Goal: Task Accomplishment & Management: Manage account settings

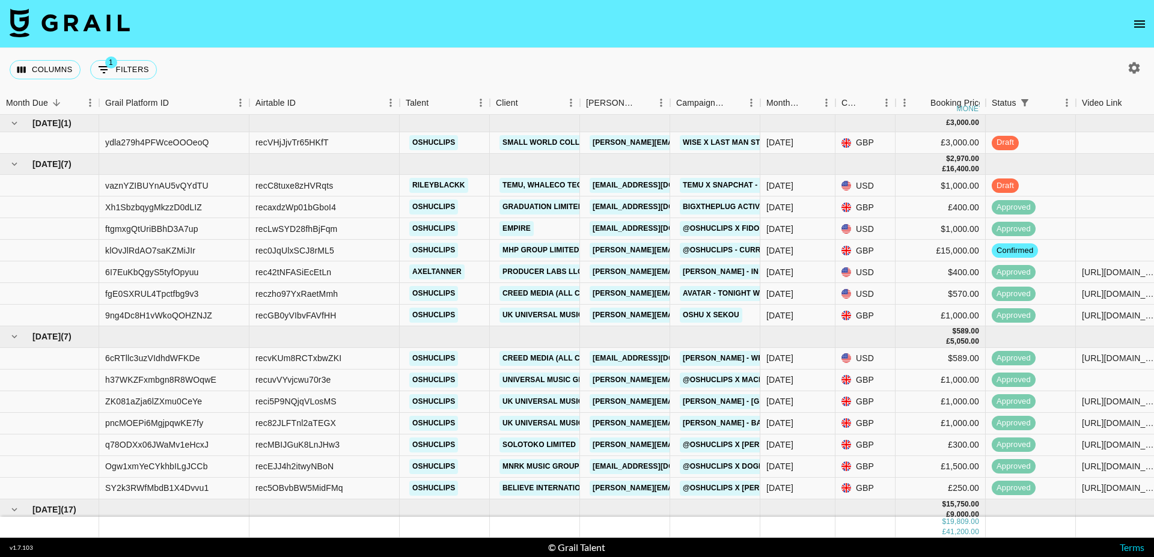
click at [1142, 25] on icon "open drawer" at bounding box center [1139, 24] width 14 height 14
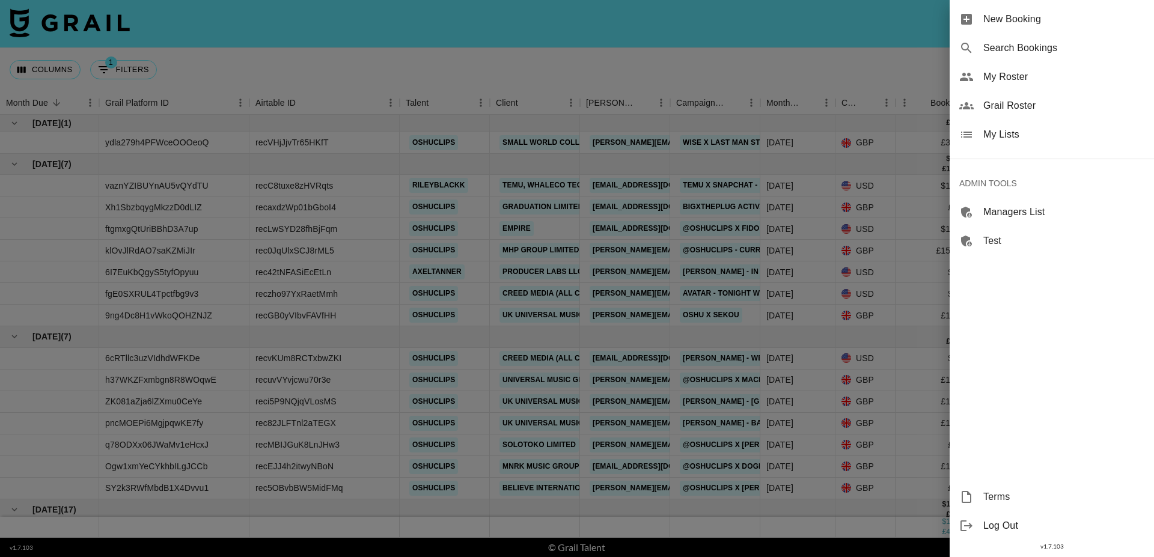
click at [1029, 111] on span "Grail Roster" at bounding box center [1063, 106] width 161 height 14
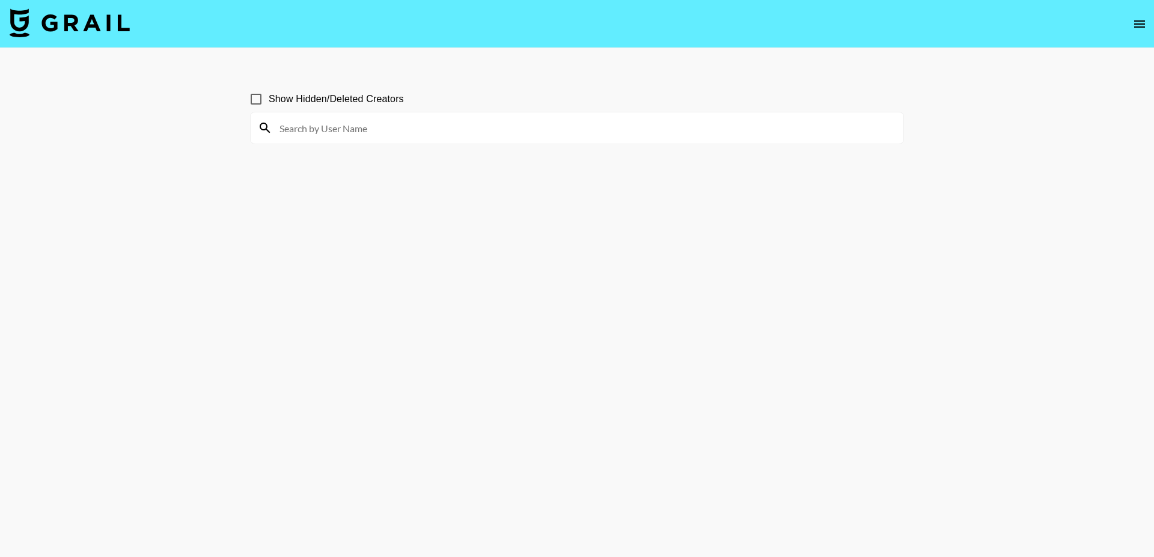
click at [362, 124] on input at bounding box center [584, 127] width 624 height 19
type input "unlady"
click at [335, 132] on input "unlady" at bounding box center [584, 127] width 624 height 19
click at [379, 124] on input "unlady" at bounding box center [584, 127] width 624 height 19
click at [259, 102] on input "Show Hidden/Deleted Creators" at bounding box center [255, 99] width 25 height 25
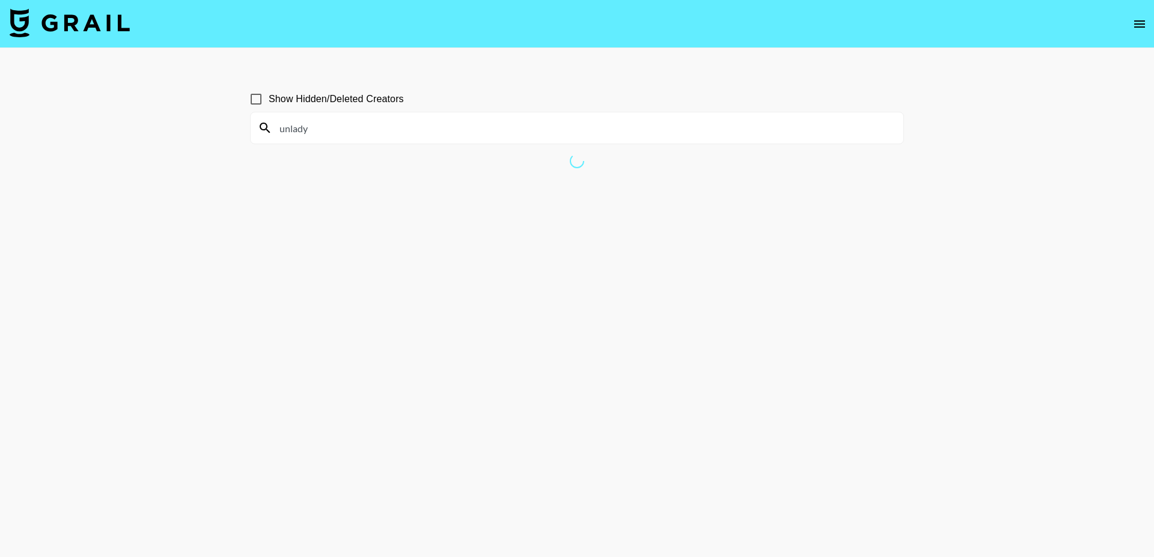
checkbox input "true"
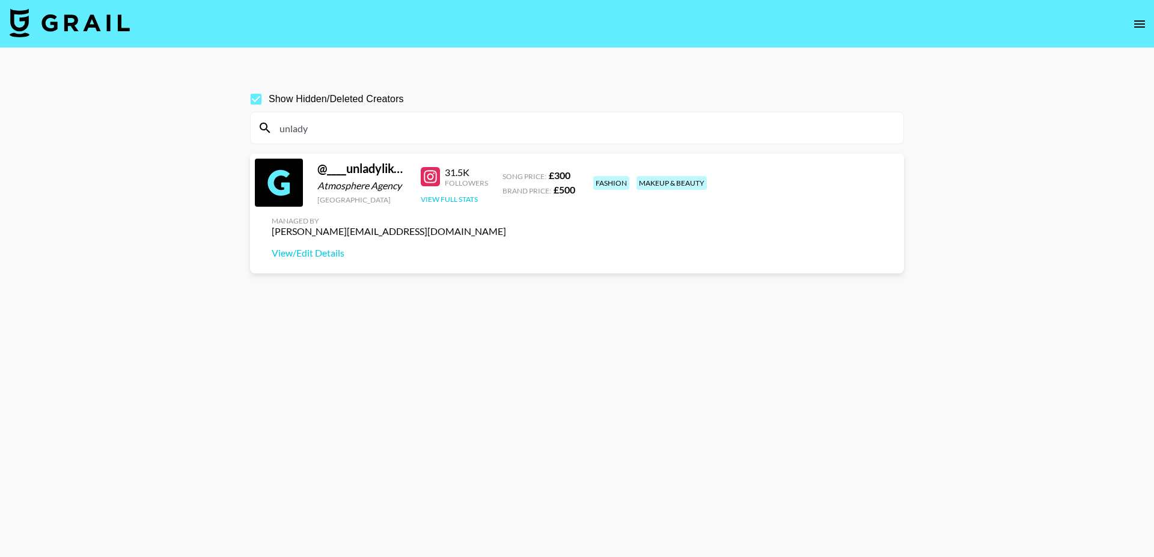
click at [455, 204] on button "View Full Stats" at bounding box center [449, 199] width 57 height 9
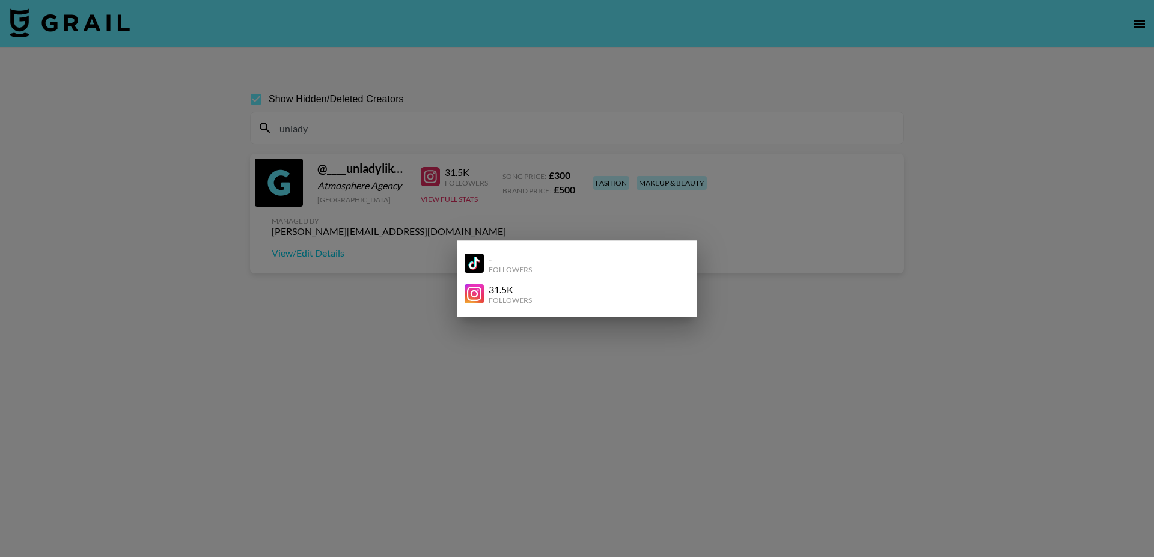
click at [471, 260] on img at bounding box center [474, 263] width 19 height 19
click at [746, 317] on div at bounding box center [577, 278] width 1154 height 557
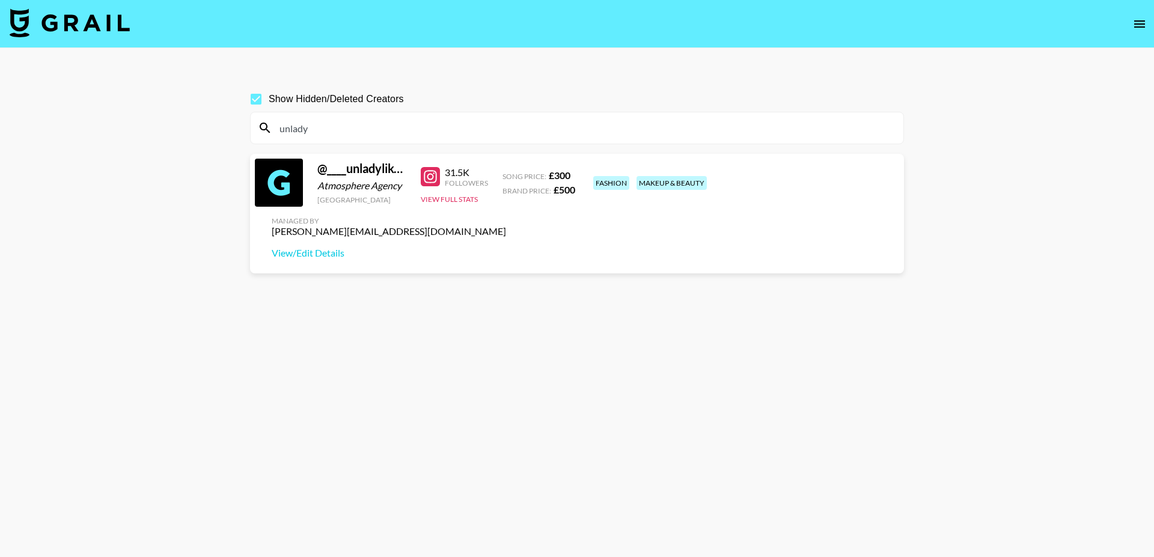
click at [326, 126] on input "unlady" at bounding box center [584, 127] width 624 height 19
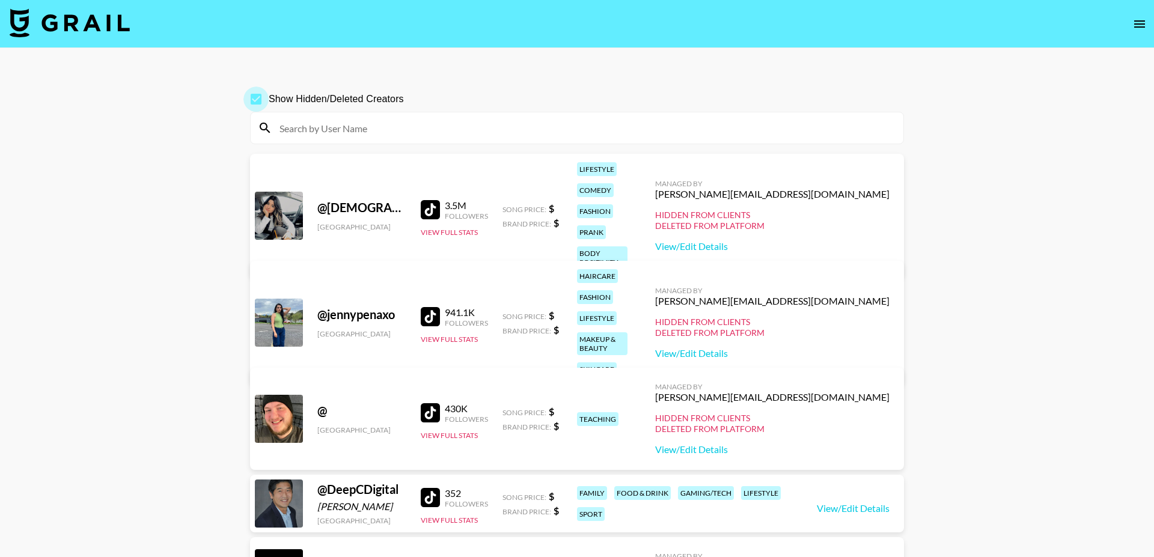
click at [258, 95] on input "Show Hidden/Deleted Creators" at bounding box center [255, 99] width 25 height 25
checkbox input "false"
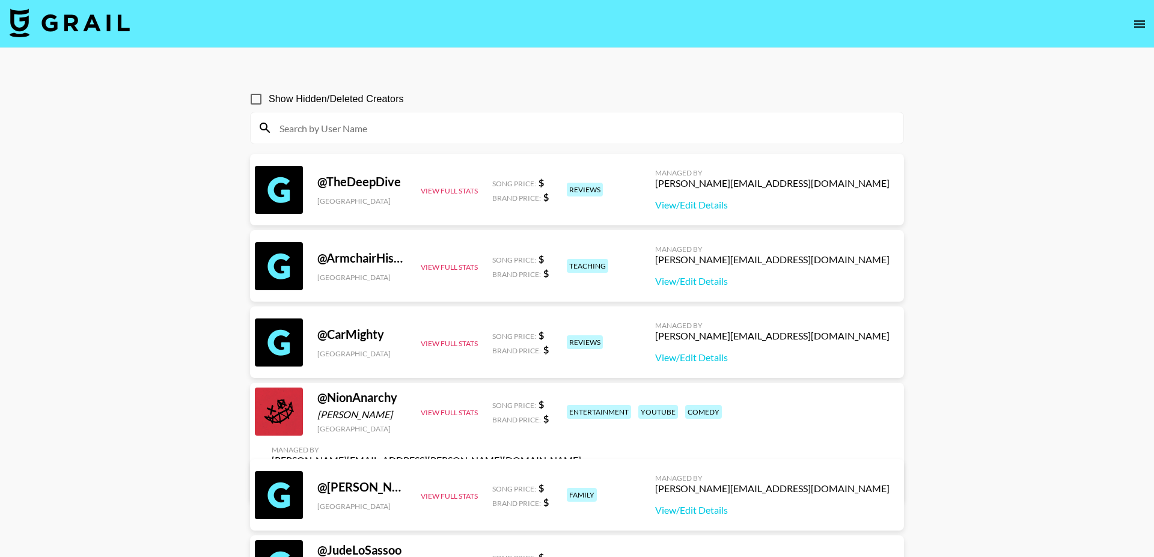
click at [324, 131] on input at bounding box center [584, 127] width 624 height 19
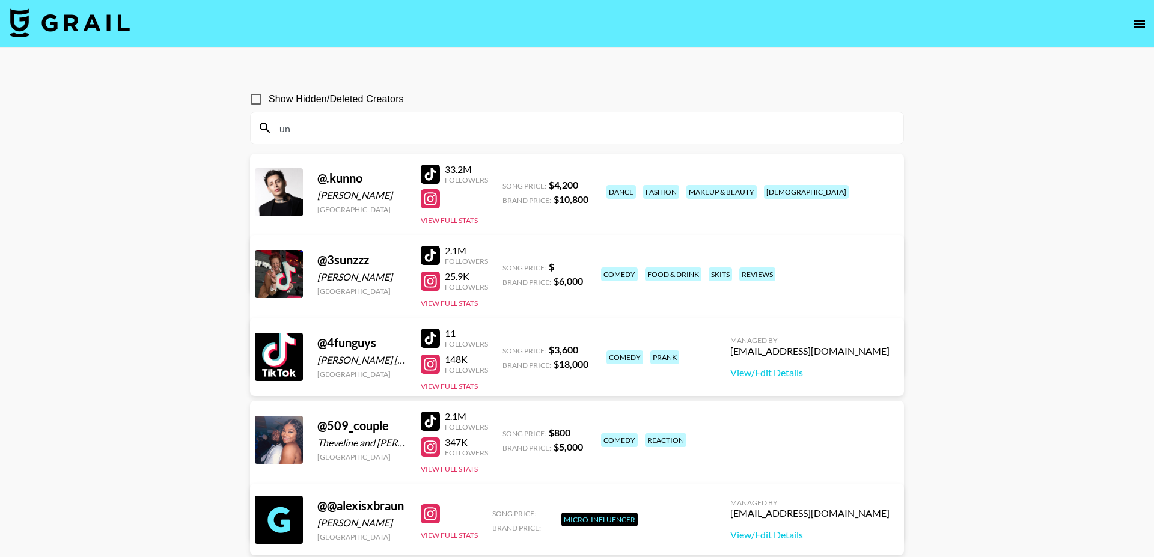
type input "u"
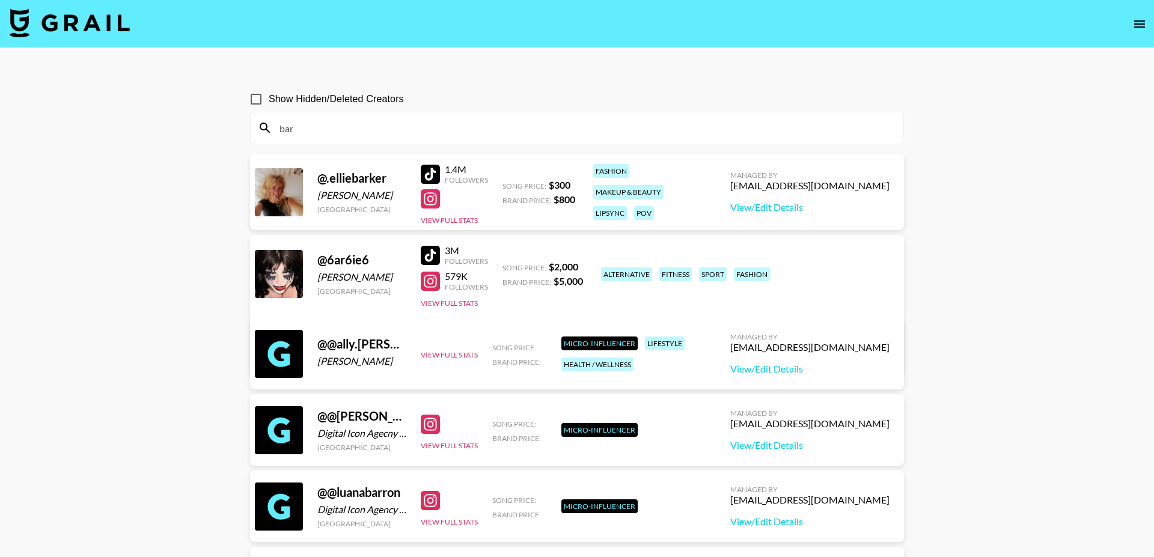
type input "bar"
click at [407, 132] on input "bar" at bounding box center [584, 127] width 624 height 19
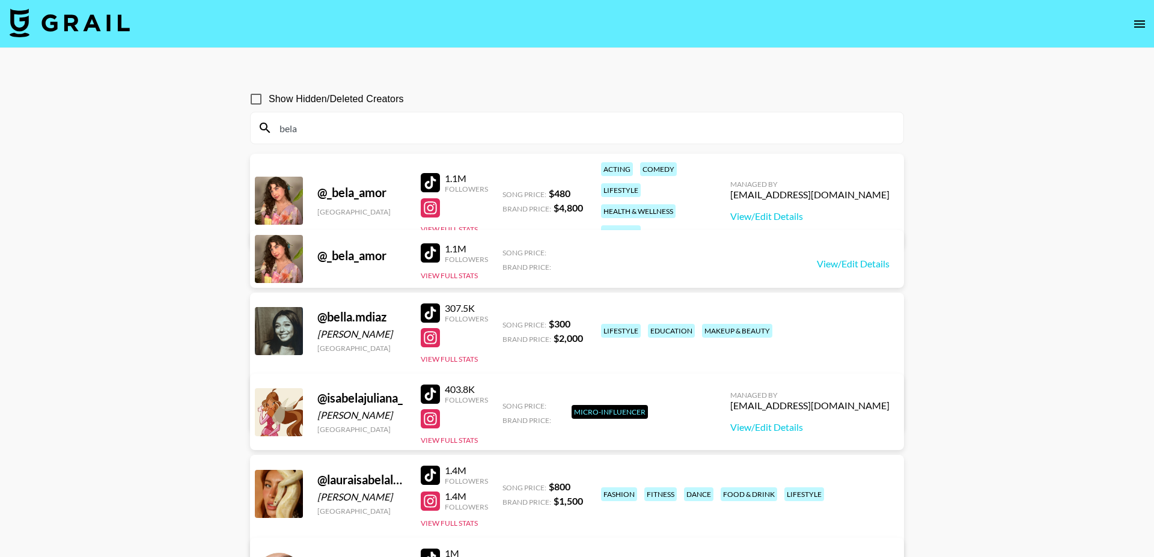
type input "bela"
click at [437, 175] on div at bounding box center [430, 182] width 19 height 19
click at [429, 204] on div at bounding box center [430, 207] width 19 height 19
click at [463, 225] on button "View Full Stats" at bounding box center [449, 229] width 57 height 9
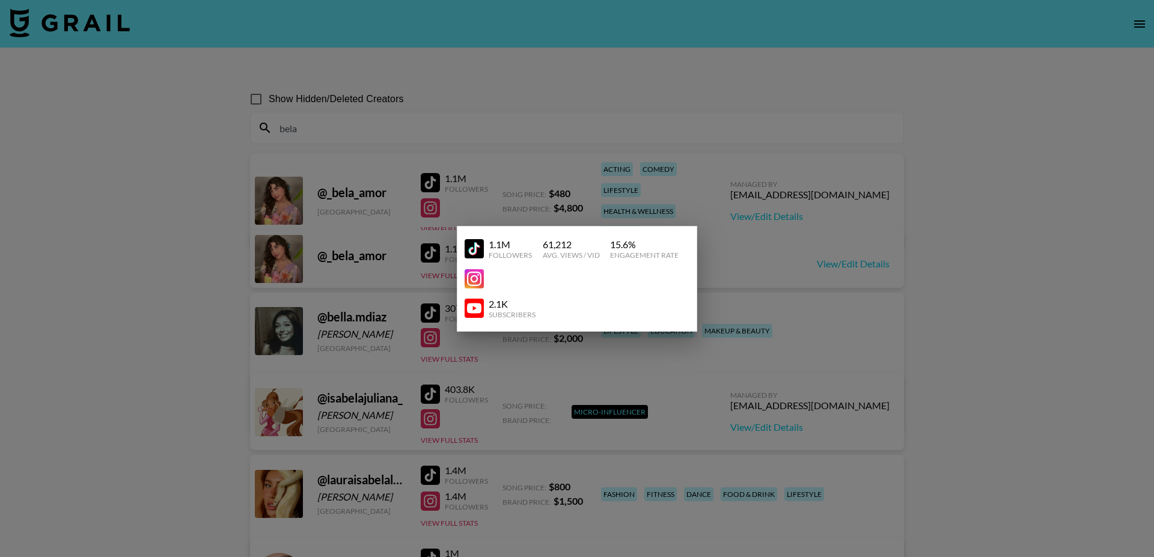
click at [225, 168] on div at bounding box center [577, 278] width 1154 height 557
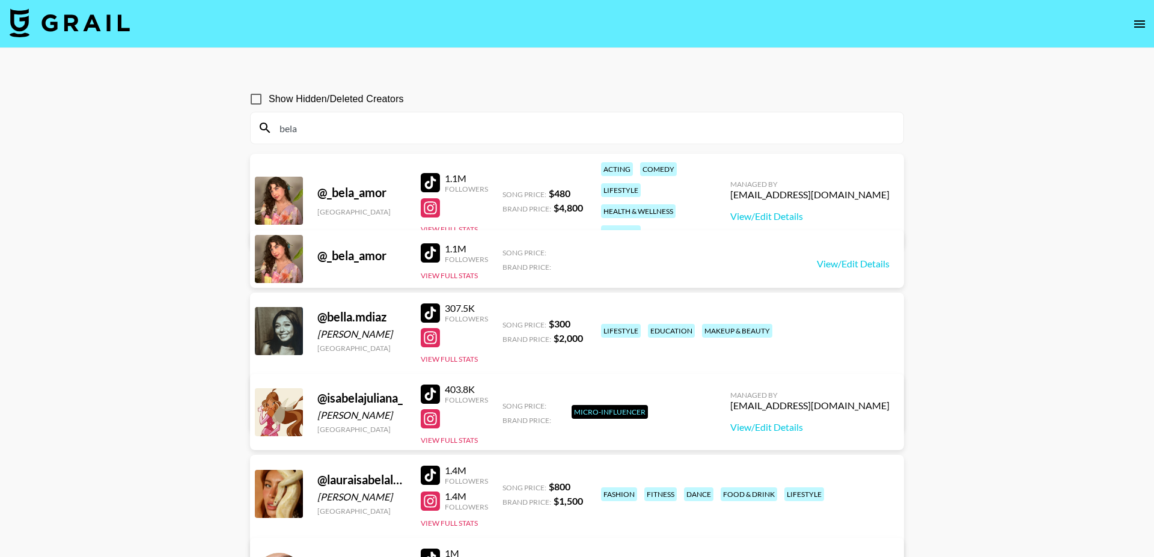
click at [433, 173] on div at bounding box center [430, 182] width 19 height 19
click at [827, 210] on link "View/Edit Details" at bounding box center [809, 216] width 159 height 12
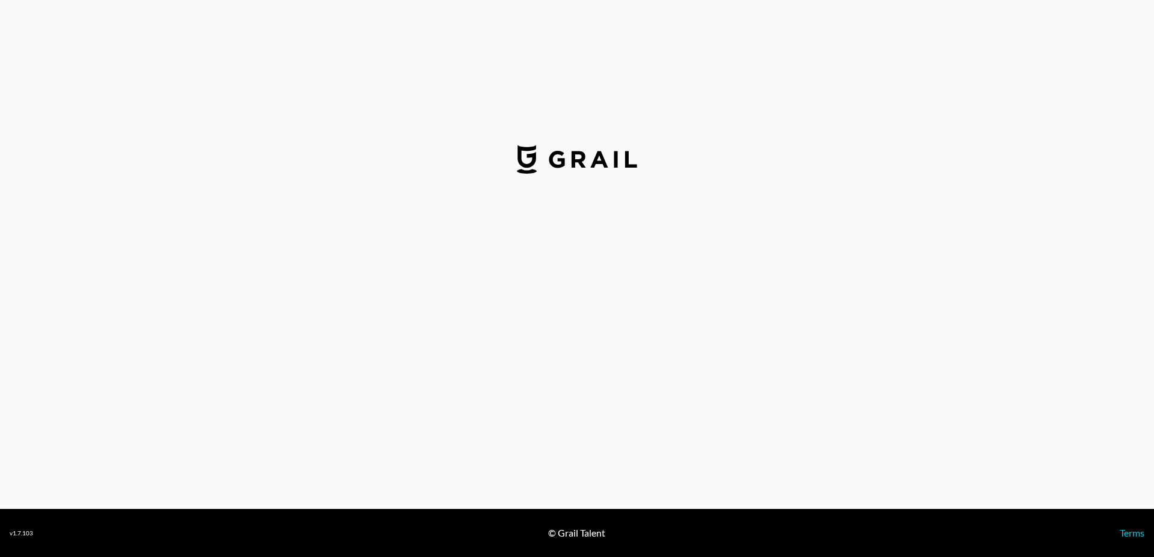
select select "USD"
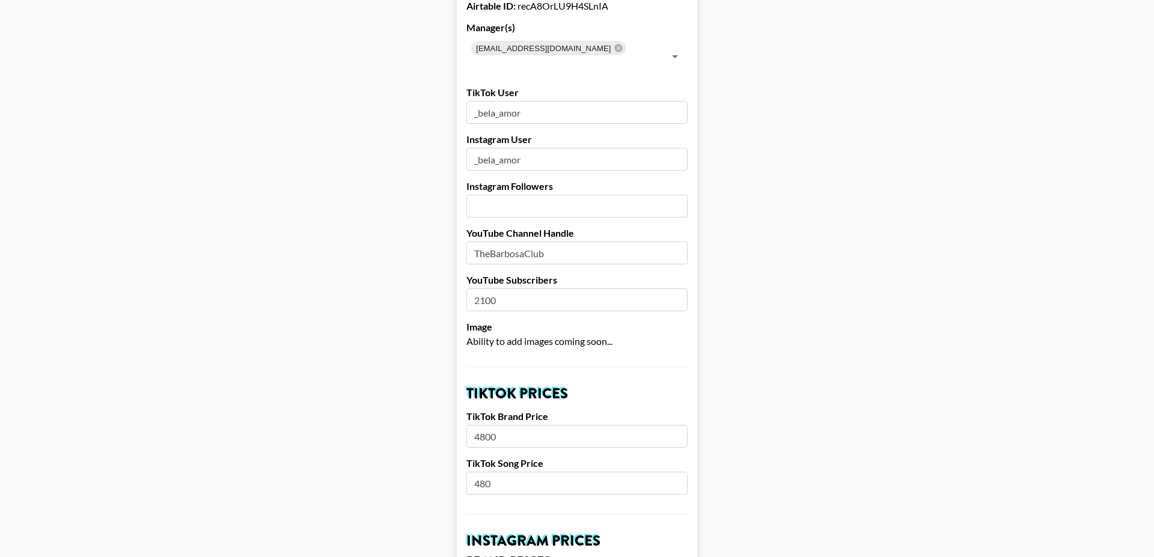
scroll to position [81, 0]
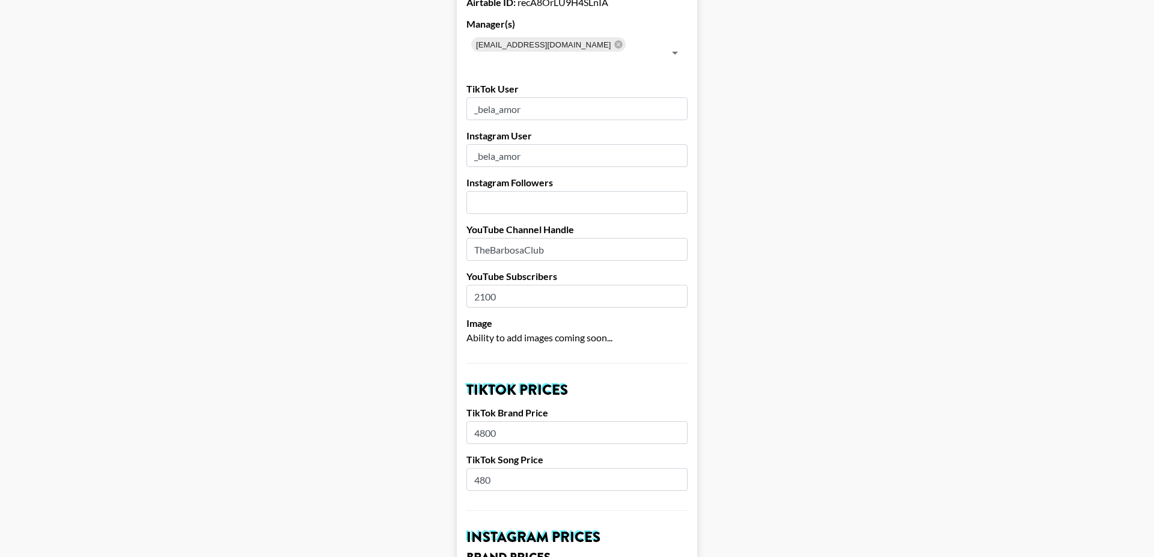
click at [513, 238] on input "TheBarbosaClub" at bounding box center [576, 249] width 221 height 23
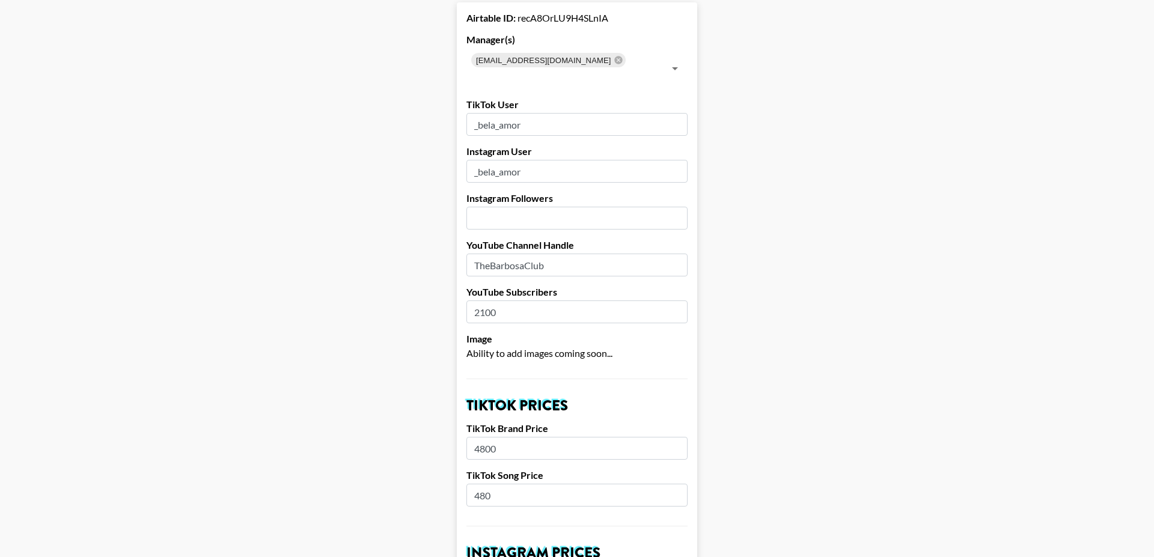
click at [498, 113] on input "_bela_amor" at bounding box center [576, 124] width 221 height 23
type input "ç"
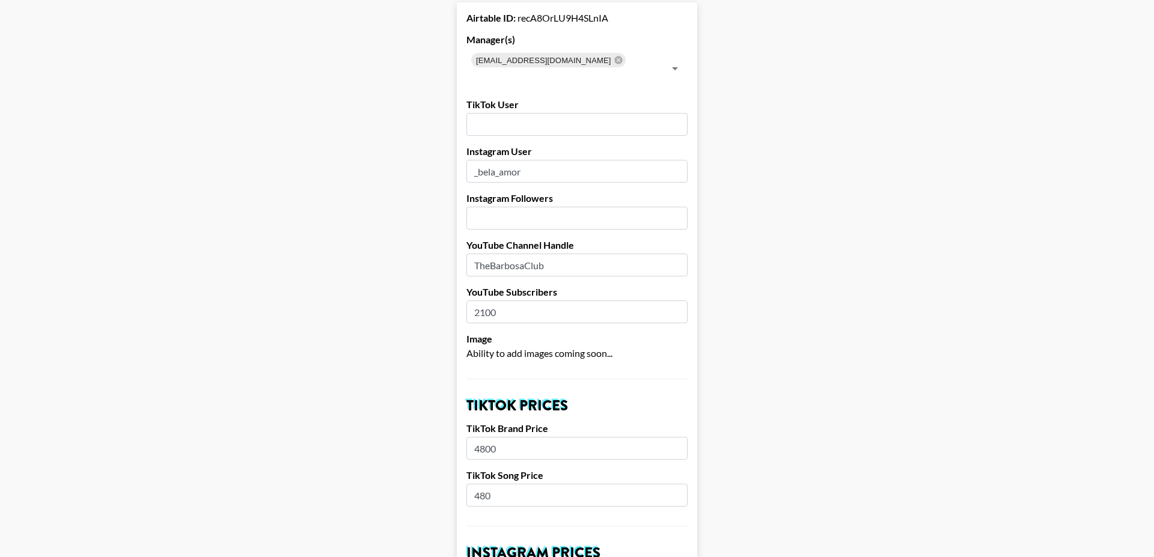
paste input "mrs.isabelabarbosa"
click at [477, 113] on input "mrs.isabelabarbosa" at bounding box center [576, 124] width 221 height 23
type input "mrs.isabelabarbosa"
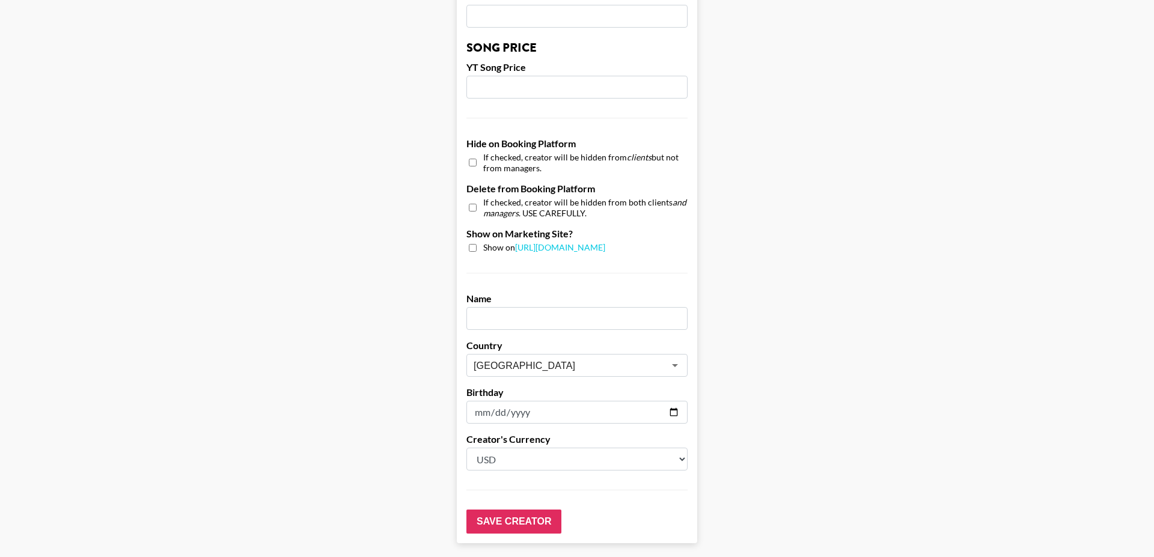
scroll to position [1072, 0]
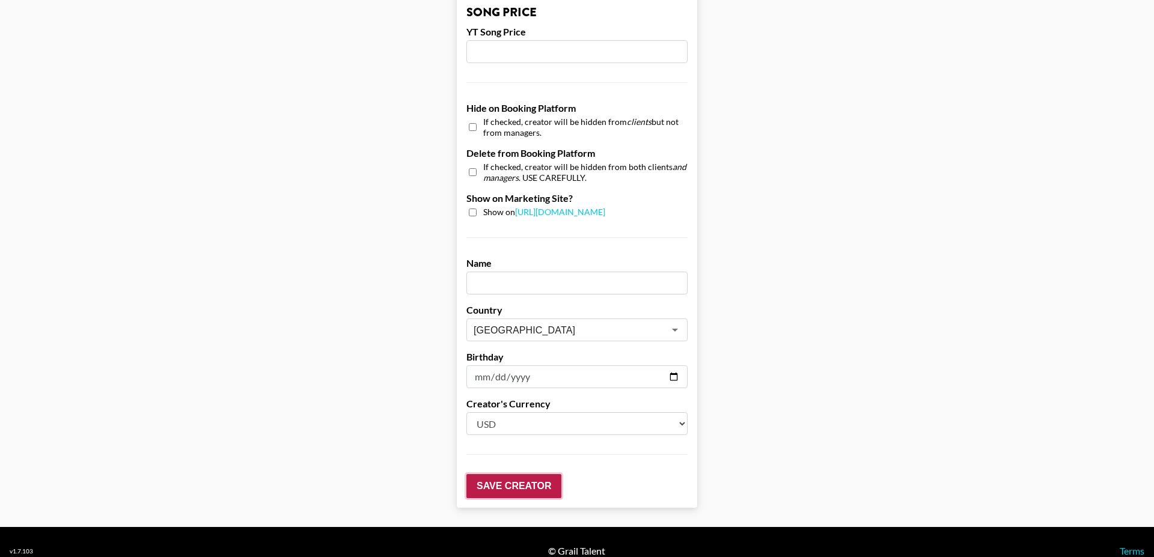
click at [502, 474] on input "Save Creator" at bounding box center [513, 486] width 95 height 24
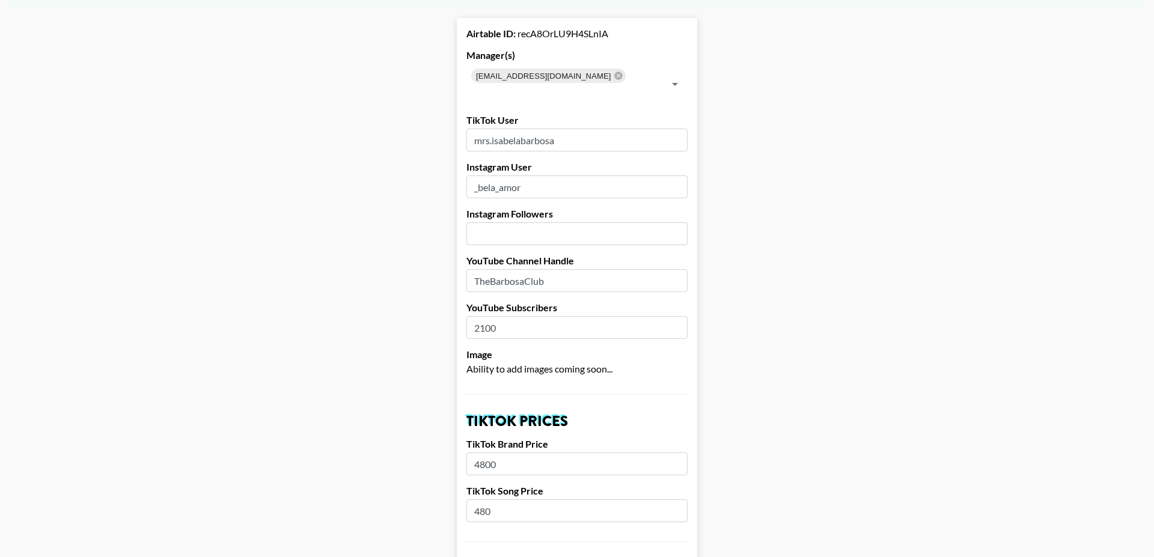
scroll to position [0, 0]
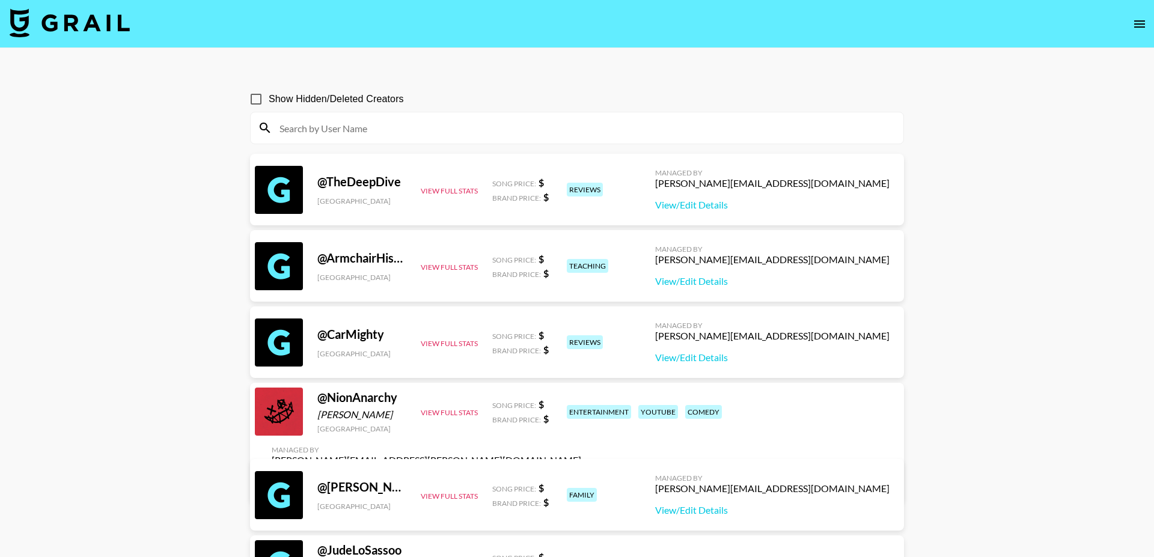
click at [361, 128] on input at bounding box center [584, 127] width 624 height 19
paste input "mrs.isabelabarbosa"
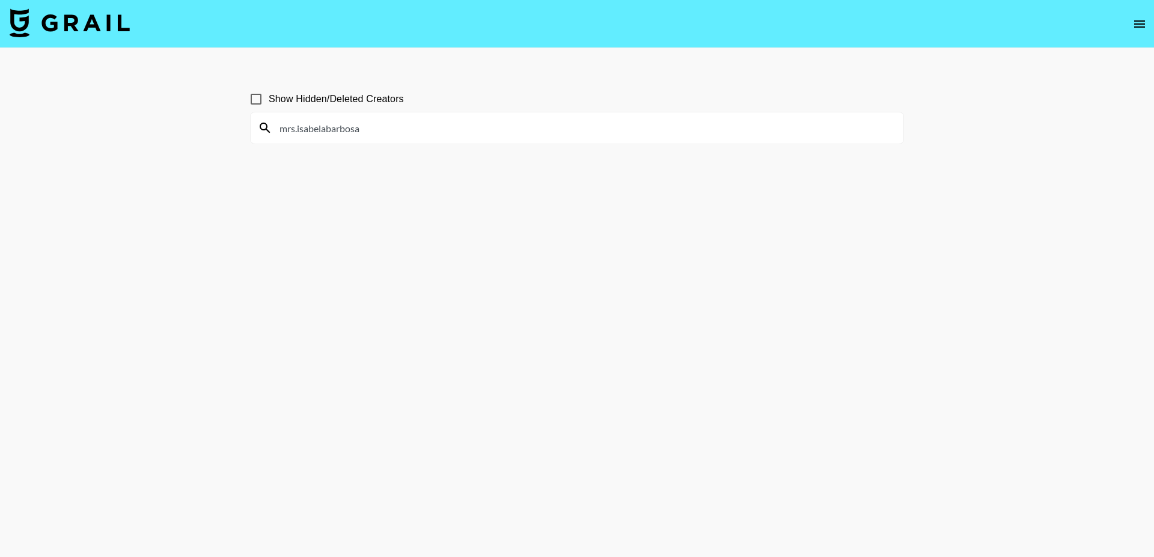
click at [364, 131] on input "mrs.isabelabarbosa" at bounding box center [584, 127] width 624 height 19
click at [317, 133] on input "mrs.isabelabarbosa" at bounding box center [584, 127] width 624 height 19
click at [282, 129] on input "mrs.isabelabarbosa" at bounding box center [584, 127] width 624 height 19
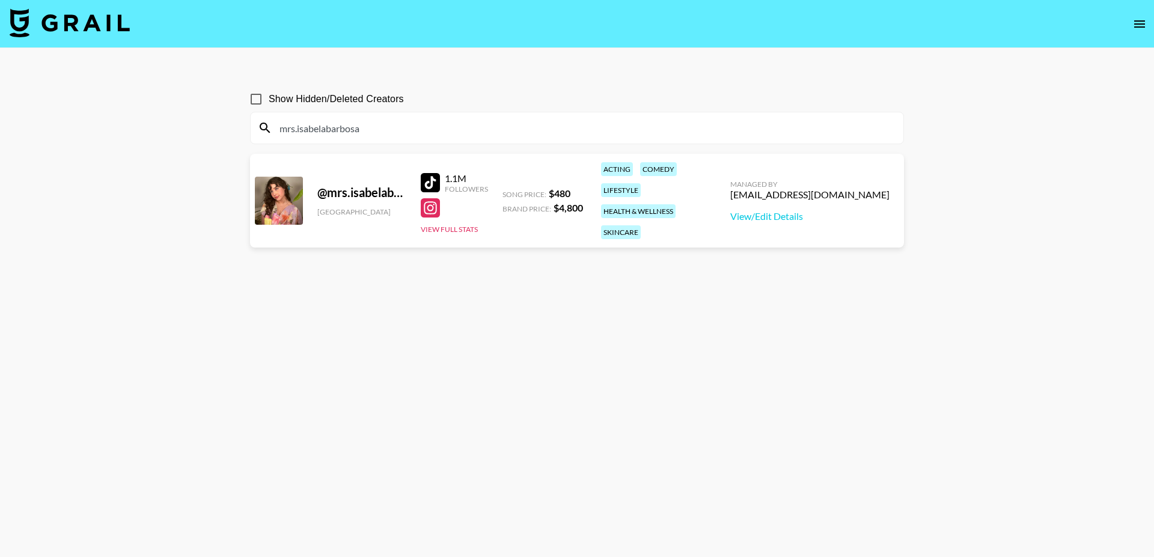
type input "mrs.isabelabarbosa"
click at [434, 173] on div at bounding box center [430, 182] width 19 height 19
